Goal: Information Seeking & Learning: Check status

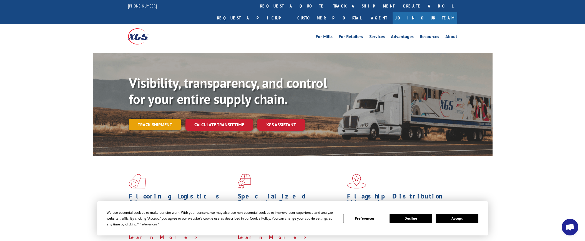
click at [162, 119] on link "Track shipment" at bounding box center [155, 125] width 52 height 12
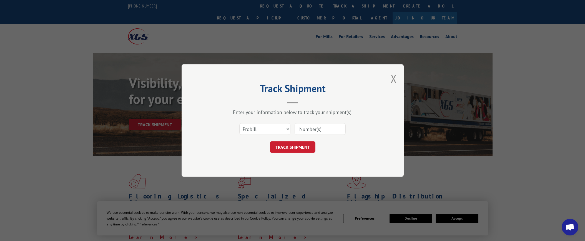
click at [323, 130] on input at bounding box center [320, 129] width 51 height 12
click at [335, 153] on div "Track Shipment Enter your information below to track your shipment(s). Select c…" at bounding box center [293, 120] width 222 height 112
click at [316, 127] on input at bounding box center [320, 129] width 51 height 12
type input "17207863"
click at [300, 145] on button "TRACK SHIPMENT" at bounding box center [293, 147] width 46 height 12
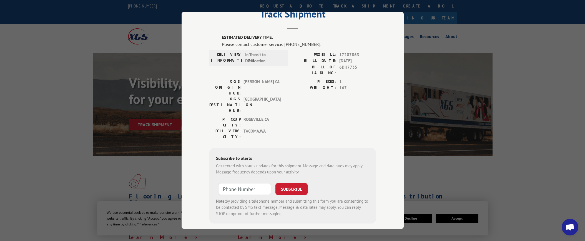
scroll to position [22, 0]
click at [240, 183] on input "+1 (___) ___-____" at bounding box center [244, 189] width 53 height 12
type input "[PHONE_NUMBER]"
click at [289, 183] on button "SUBSCRIBE" at bounding box center [291, 189] width 32 height 12
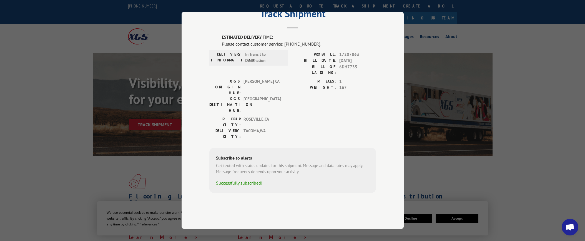
scroll to position [0, 0]
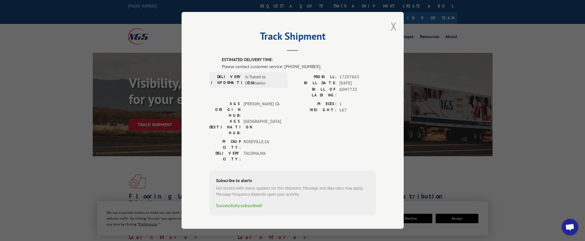
click at [394, 31] on button "Close modal" at bounding box center [394, 26] width 6 height 15
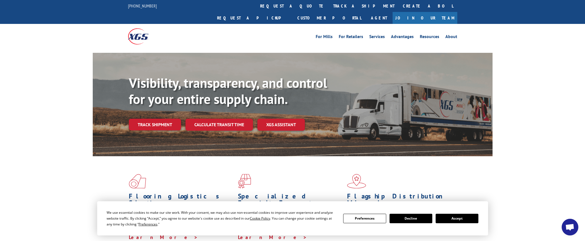
click at [458, 219] on div "We use essential cookies to make our site work. With your consent, we may also …" at bounding box center [292, 218] width 391 height 34
click at [458, 218] on button "Accept" at bounding box center [457, 218] width 43 height 9
